Goal: Information Seeking & Learning: Learn about a topic

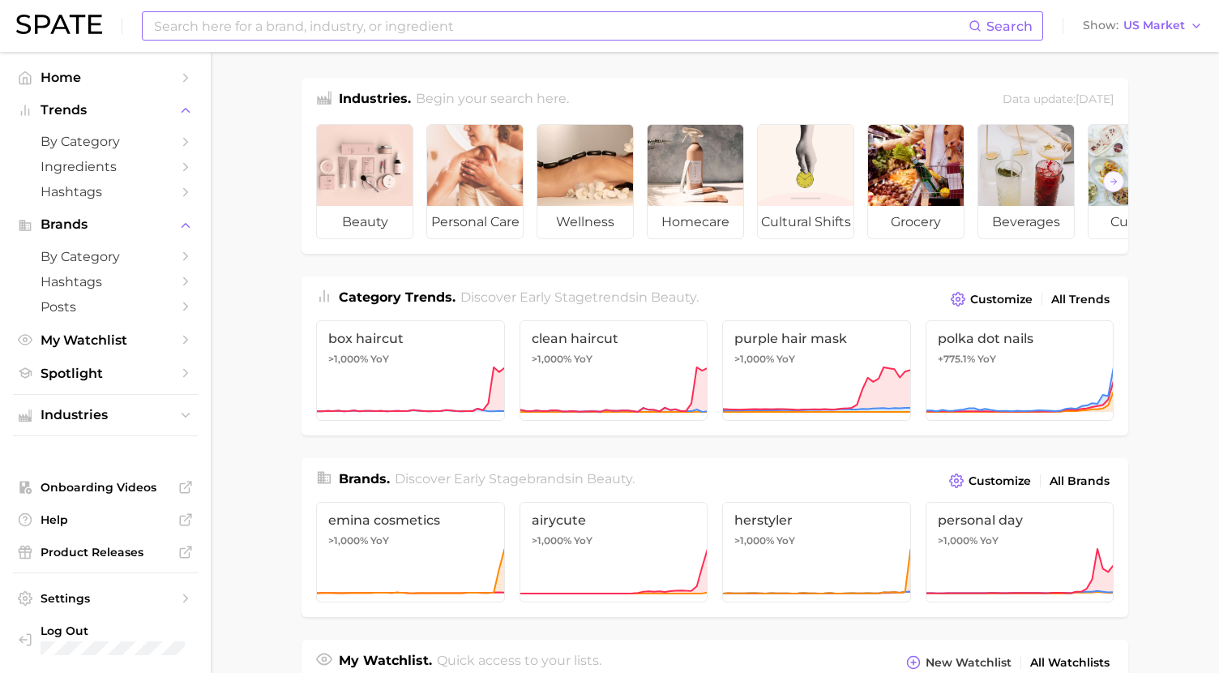
click at [215, 36] on input at bounding box center [560, 26] width 816 height 28
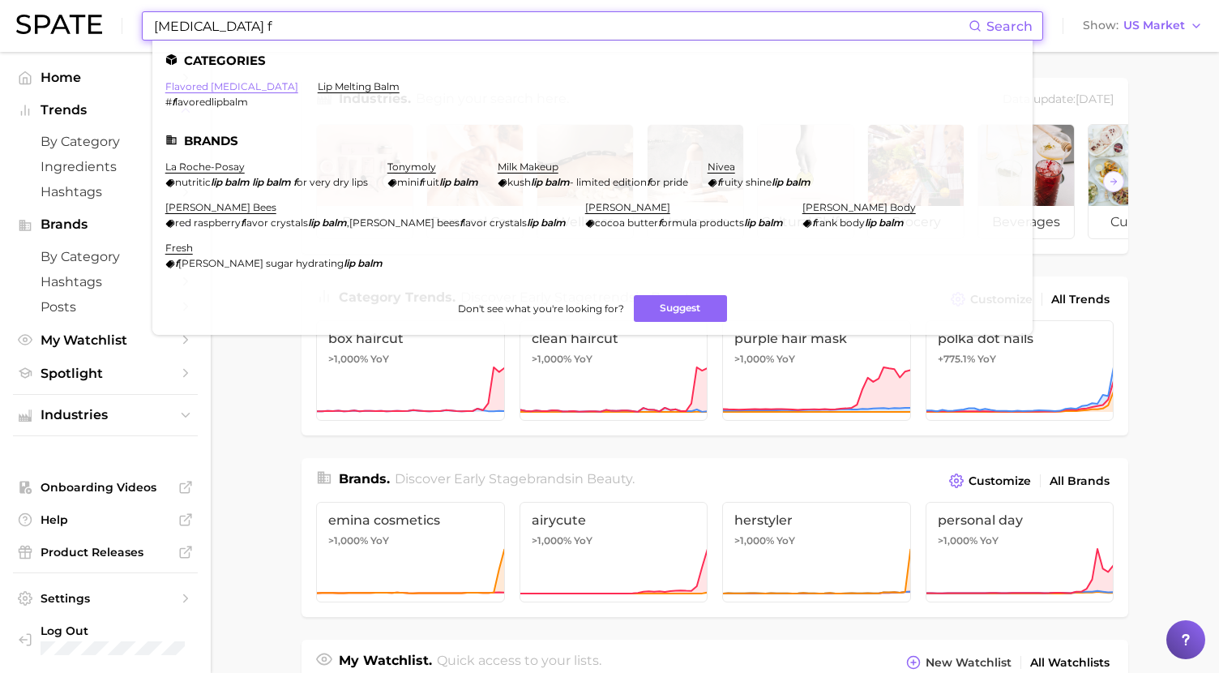
type input "lip balm f"
click at [221, 82] on link "flavored lip balm" at bounding box center [231, 86] width 133 height 12
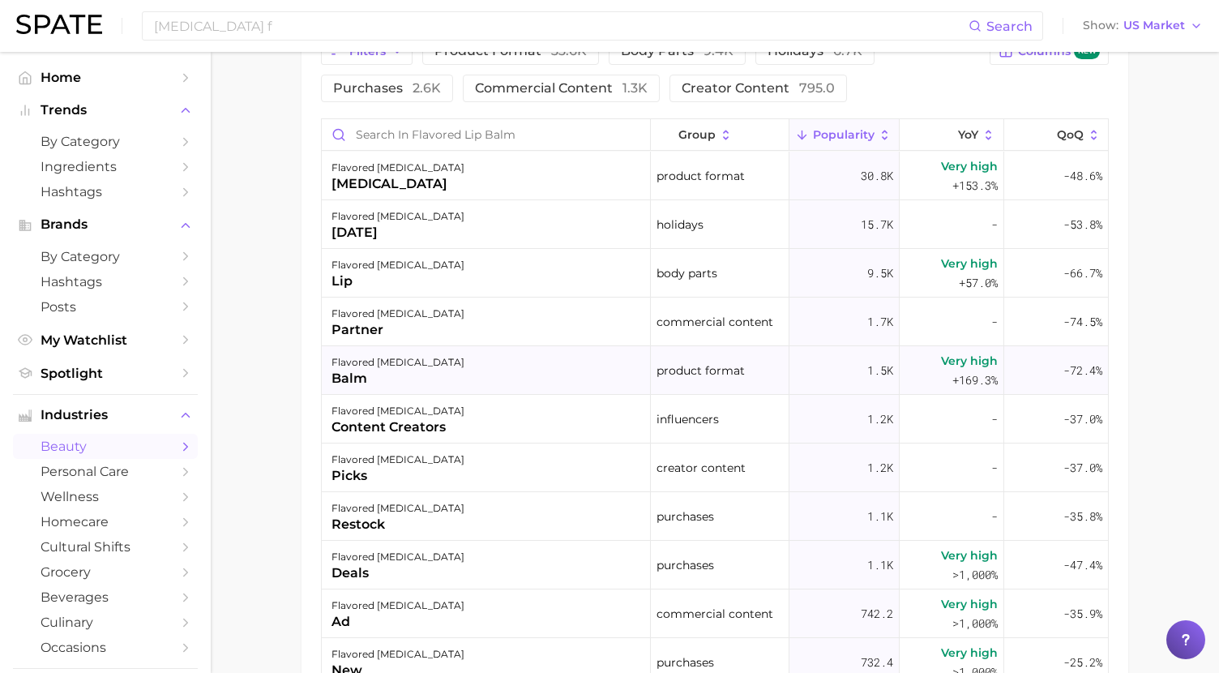
scroll to position [848, 0]
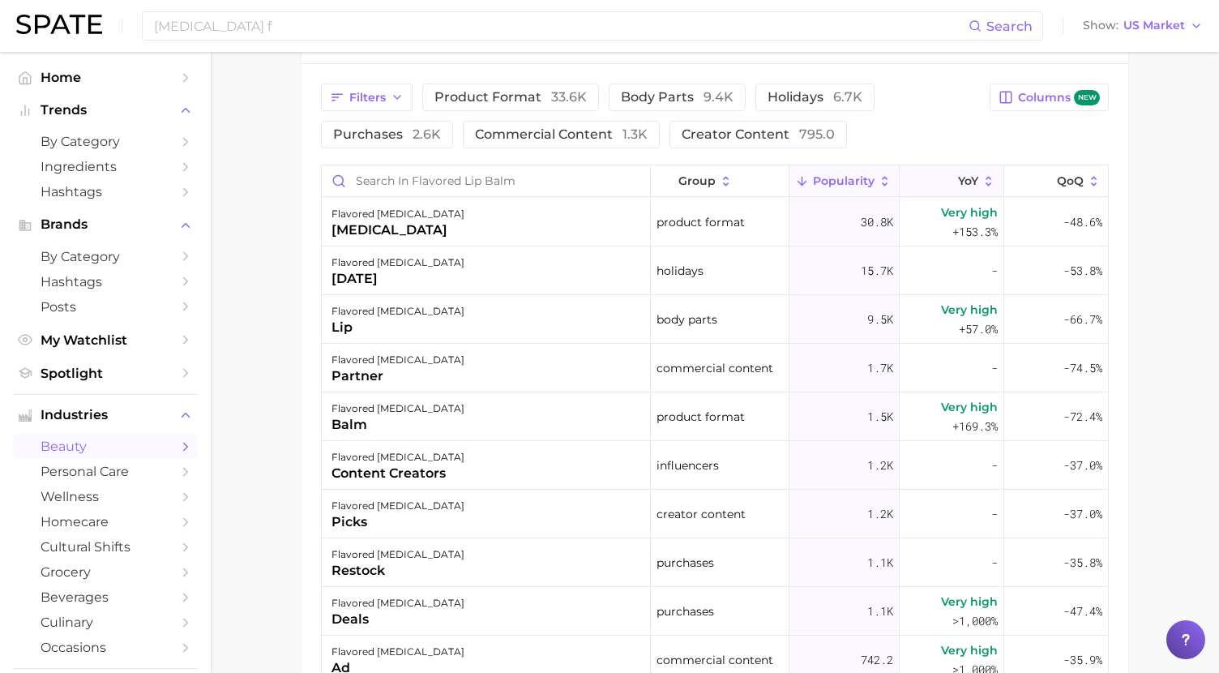
click at [943, 179] on icon at bounding box center [948, 181] width 15 height 15
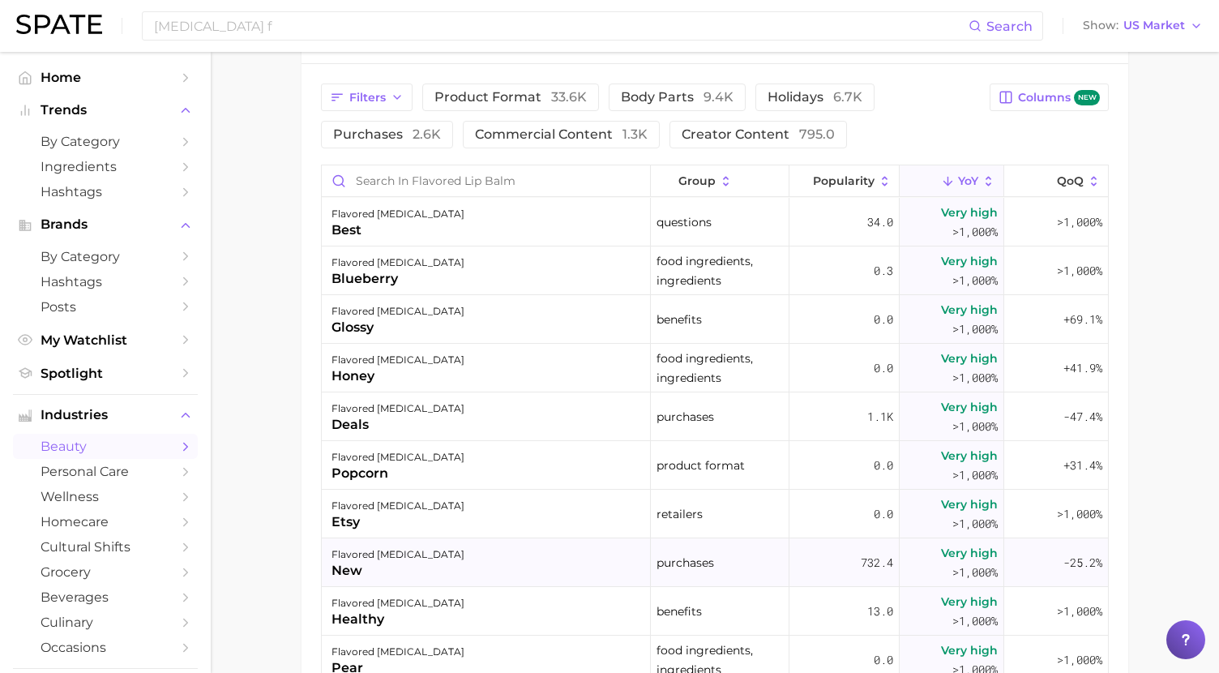
scroll to position [0, 0]
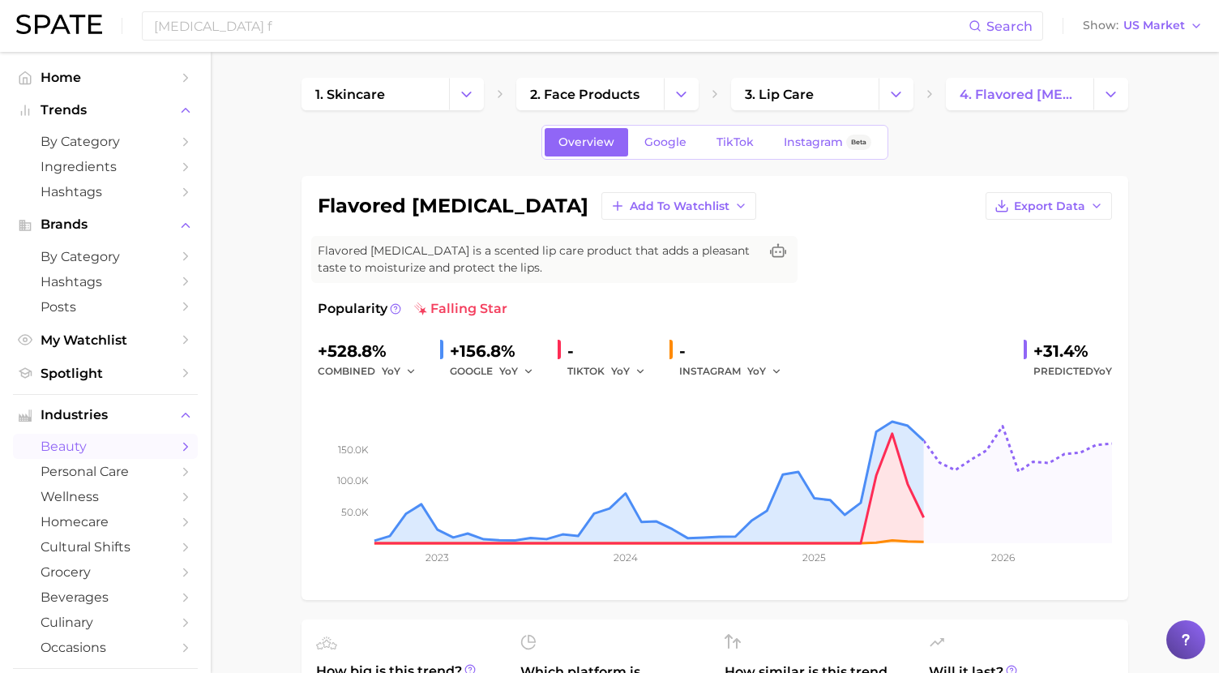
click at [312, 43] on div "lip balm f Search Show US Market" at bounding box center [609, 26] width 1187 height 52
click at [301, 22] on input "lip balm f" at bounding box center [560, 26] width 816 height 28
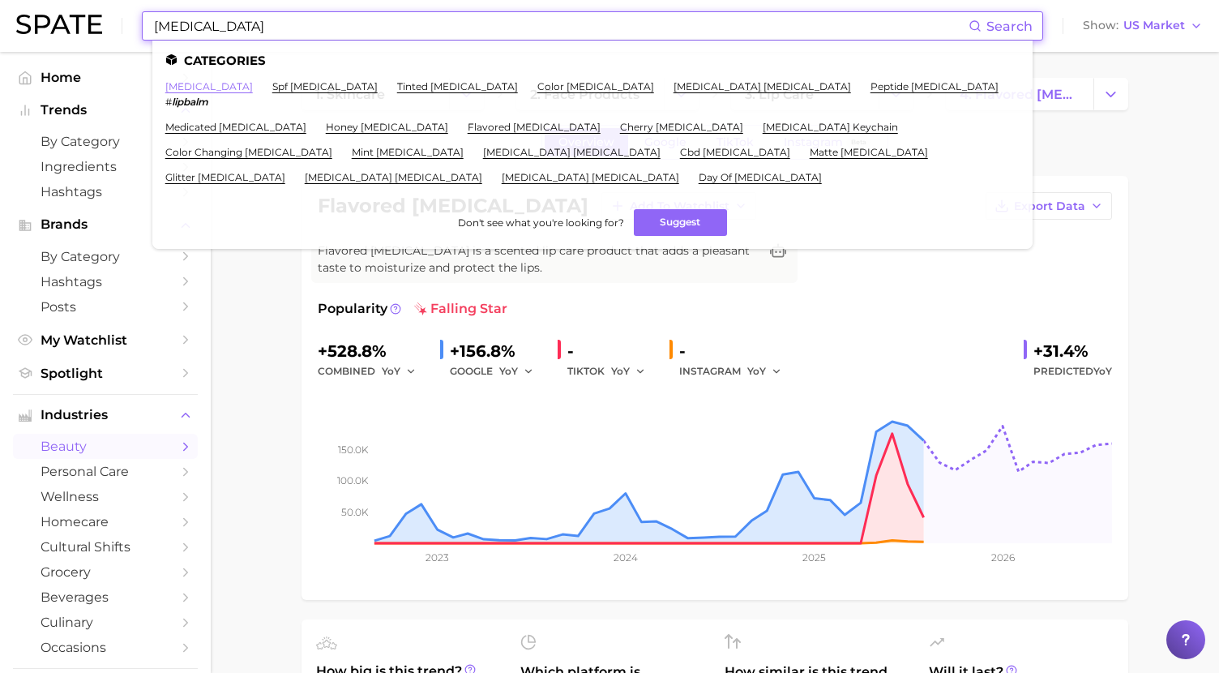
type input "lip balm"
click at [193, 87] on link "lip balm" at bounding box center [209, 86] width 88 height 12
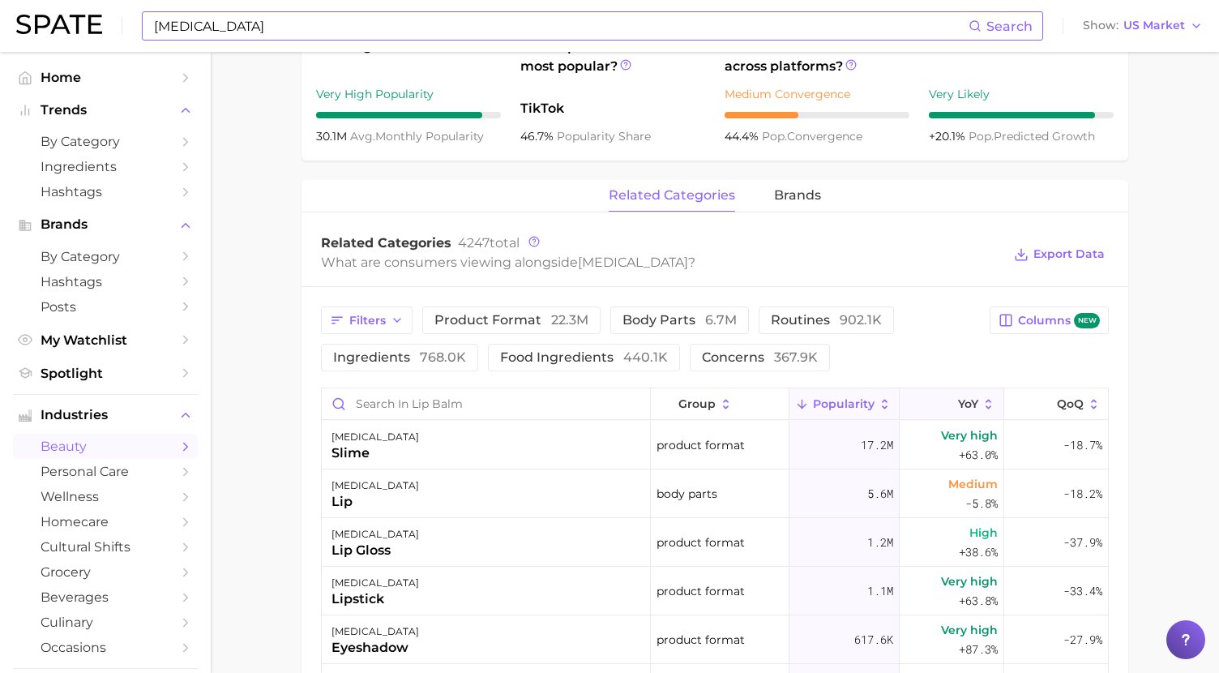
click at [960, 397] on span "YoY" at bounding box center [968, 403] width 20 height 13
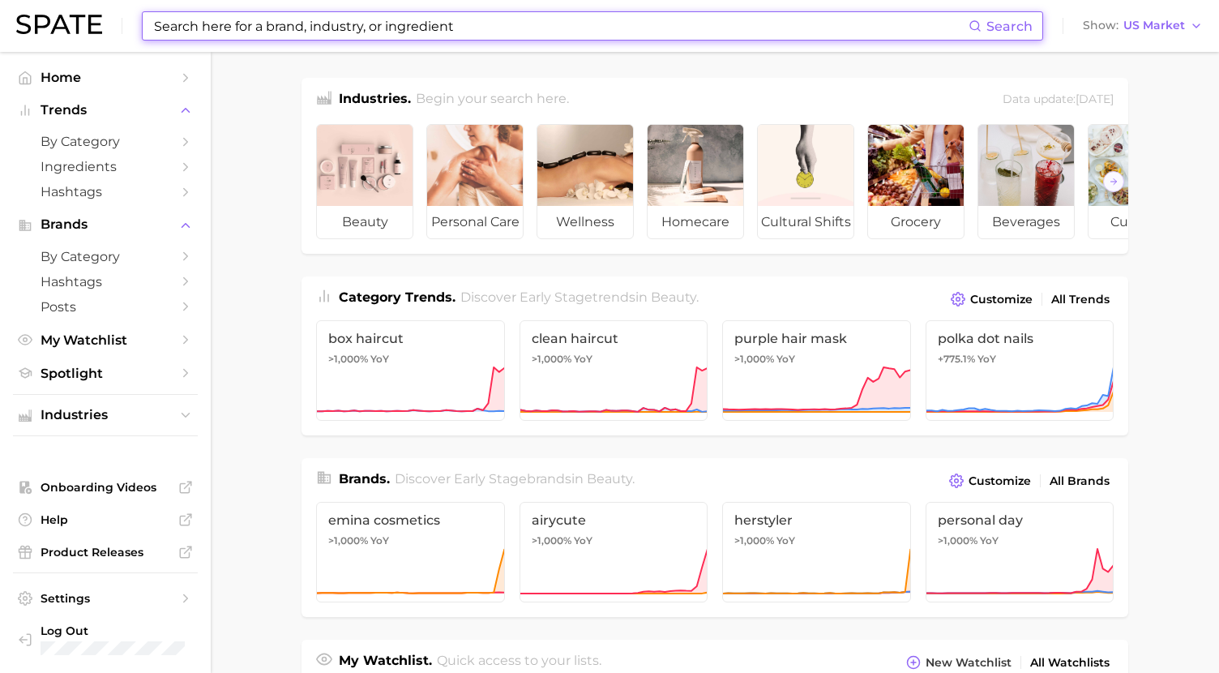
click at [350, 33] on input at bounding box center [560, 26] width 816 height 28
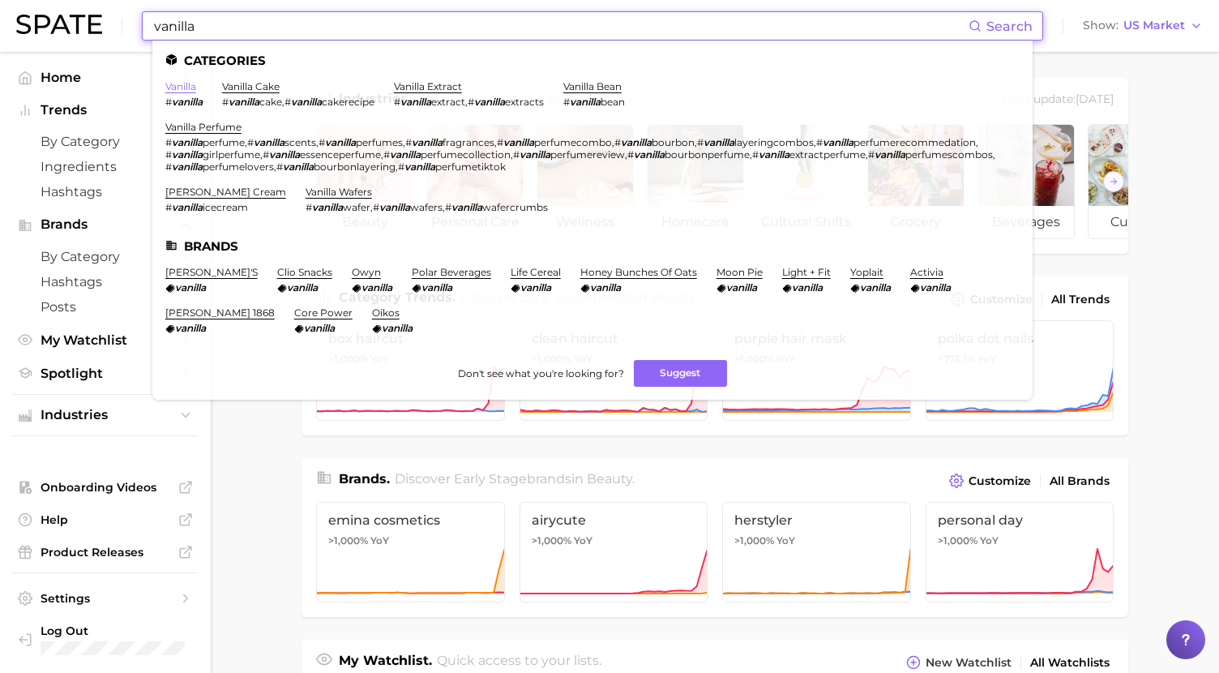
type input "vanilla"
click at [182, 88] on link "vanilla" at bounding box center [180, 86] width 31 height 12
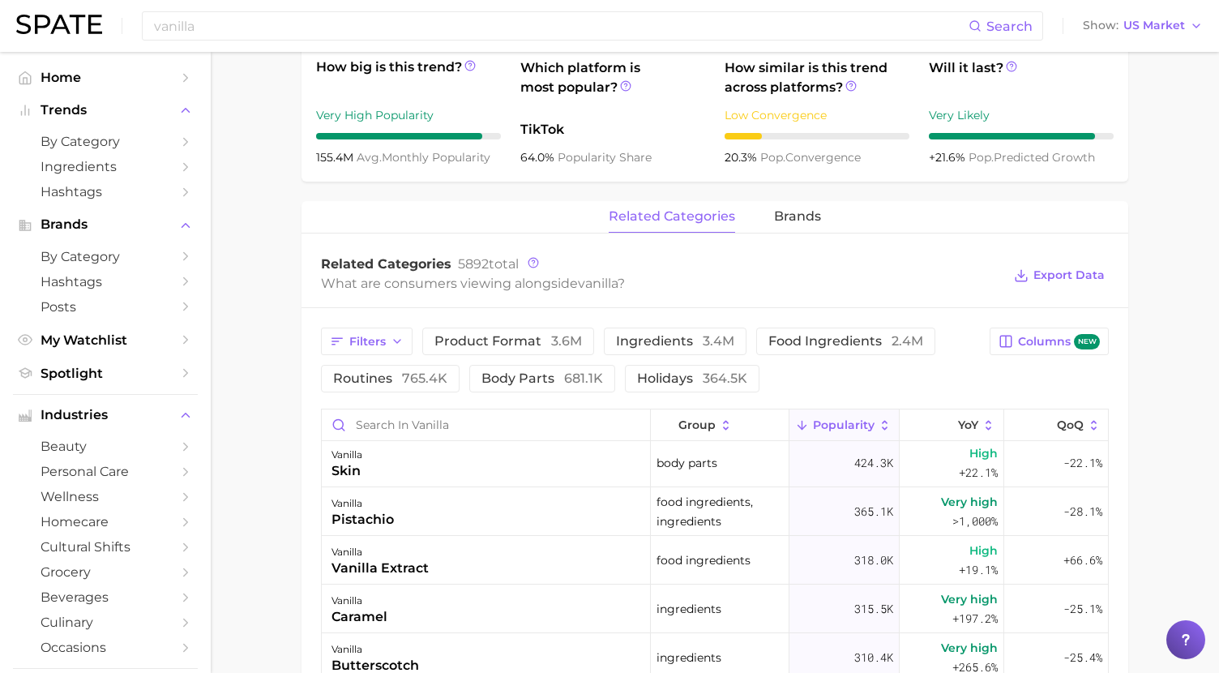
scroll to position [55, 0]
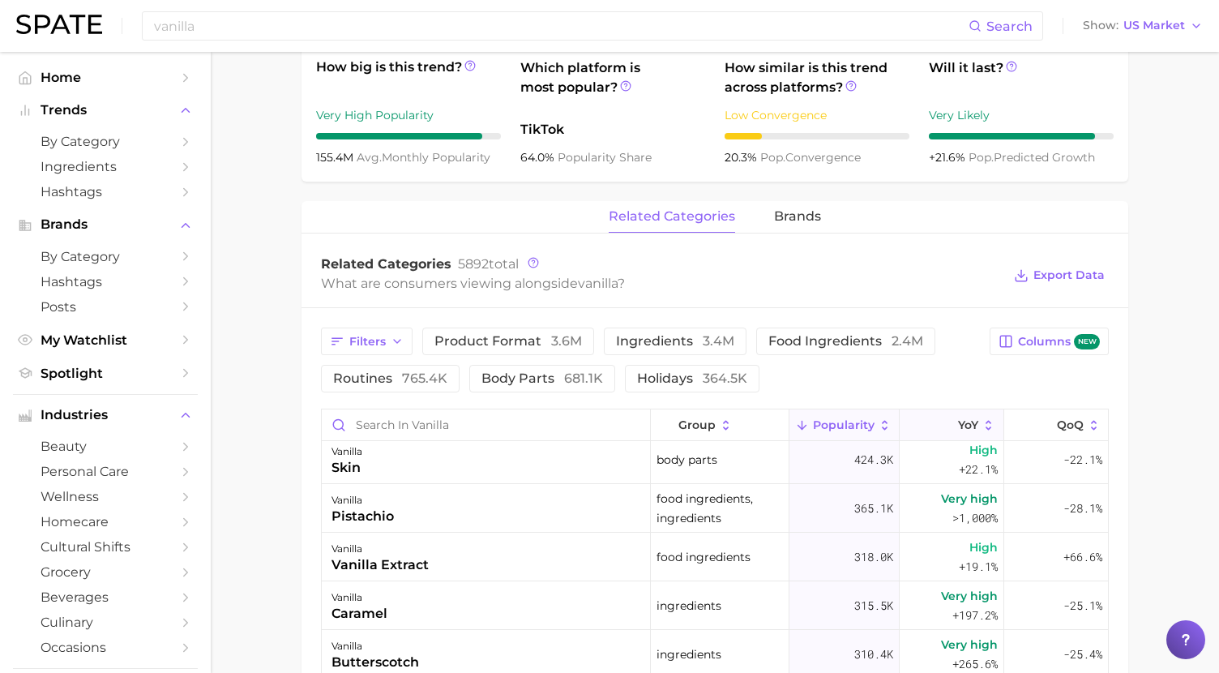
click at [944, 422] on icon at bounding box center [948, 425] width 15 height 15
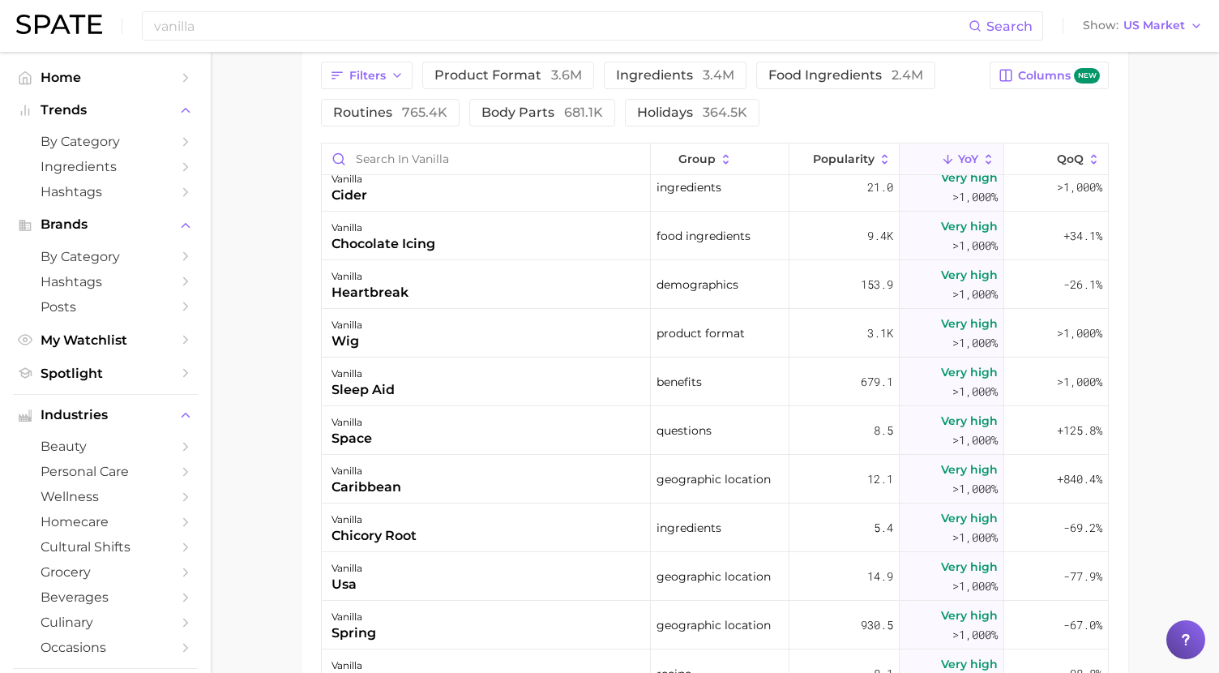
scroll to position [6627, 0]
